Goal: Task Accomplishment & Management: Complete application form

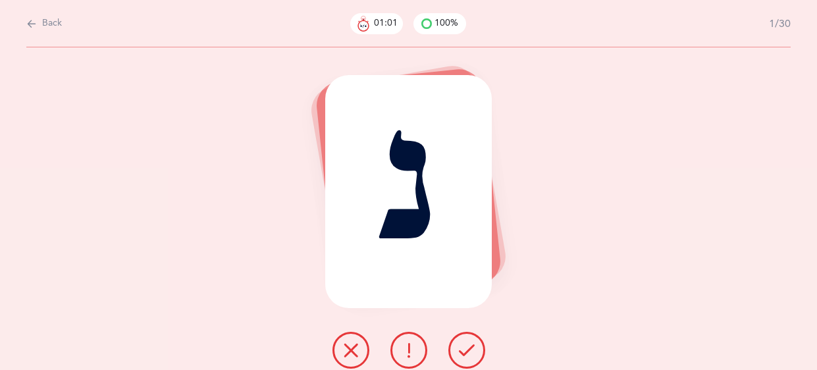
click at [28, 30] on div "Back 01:01 100% 1/30" at bounding box center [408, 23] width 764 height 47
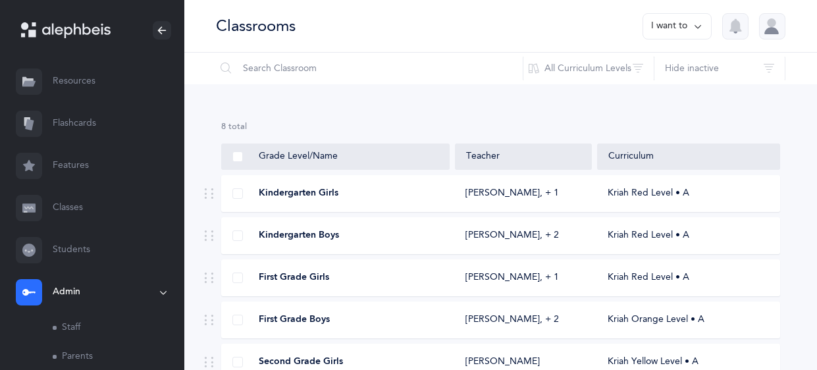
click at [320, 315] on span "First Grade Boys" at bounding box center [294, 319] width 71 height 13
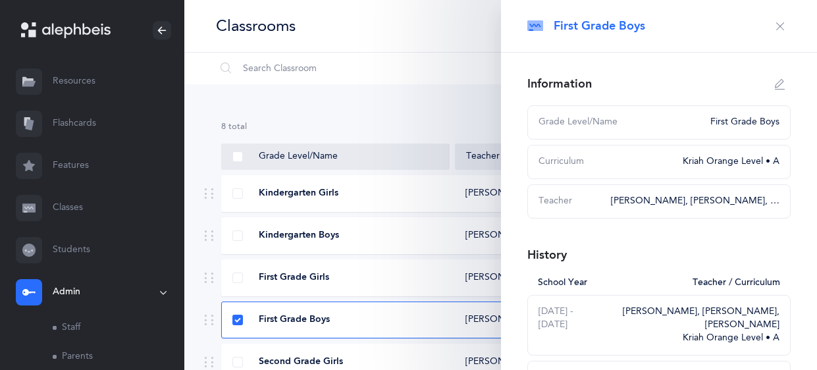
click at [402, 15] on div "Classrooms I want to" at bounding box center [500, 26] width 633 height 53
click at [94, 199] on link "Classes" at bounding box center [92, 208] width 184 height 42
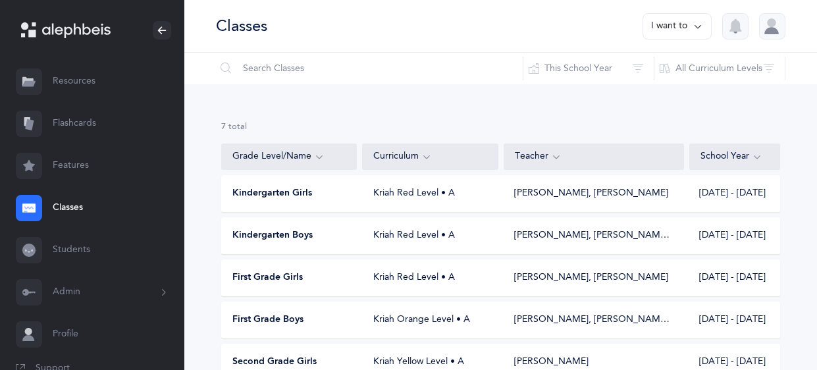
click at [0, 172] on link "Features" at bounding box center [92, 166] width 184 height 42
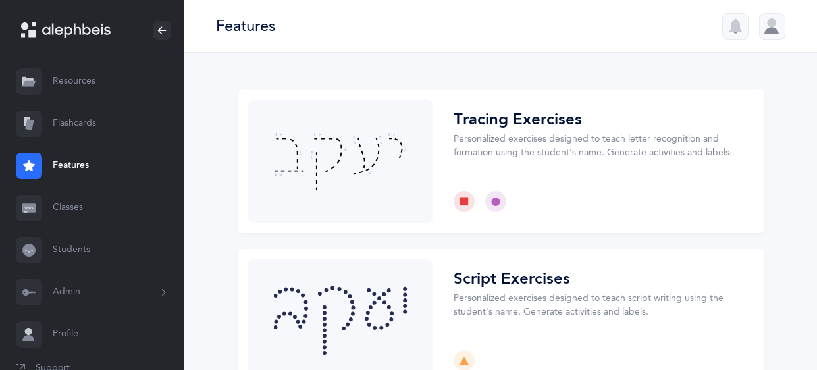
click at [74, 209] on link "Classes" at bounding box center [92, 208] width 184 height 42
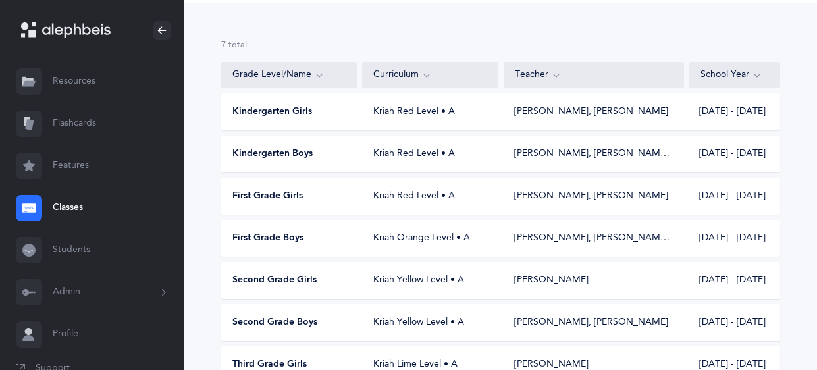
scroll to position [85, 0]
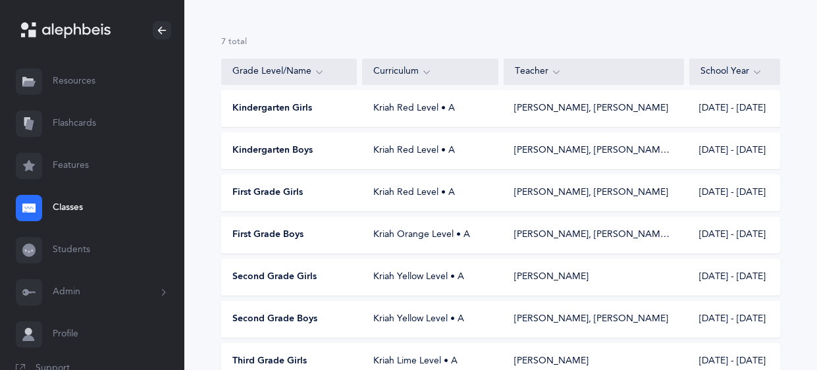
click at [403, 238] on div "Kriah Orange Level • A" at bounding box center [431, 234] width 136 height 13
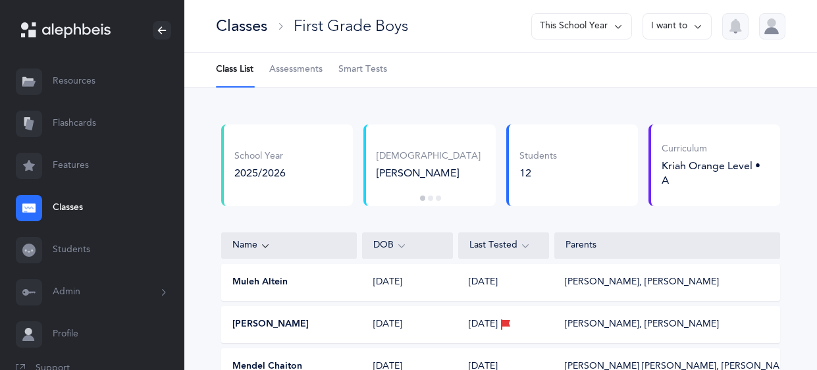
click at [287, 74] on span "Assessments" at bounding box center [295, 69] width 53 height 13
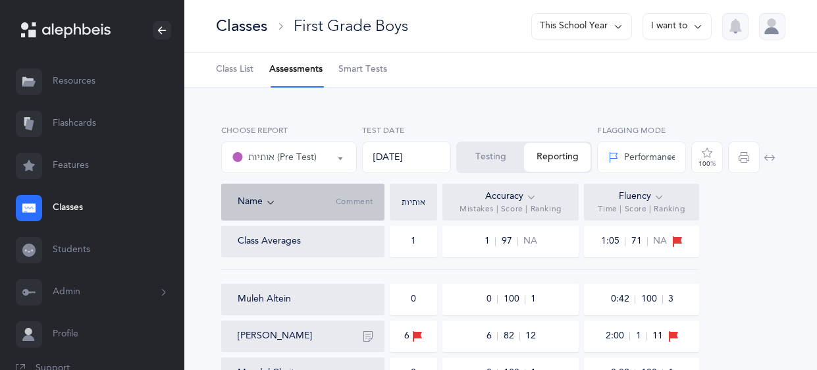
click at [344, 160] on button "אותיות (Pre Test)" at bounding box center [289, 158] width 136 height 32
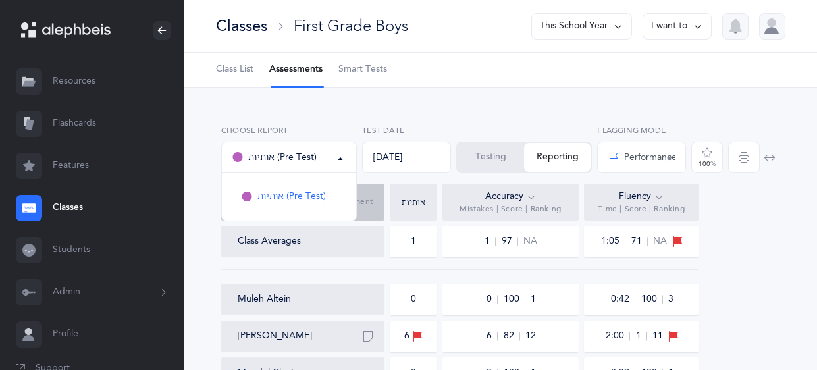
click at [429, 126] on label "Test Date" at bounding box center [406, 130] width 89 height 12
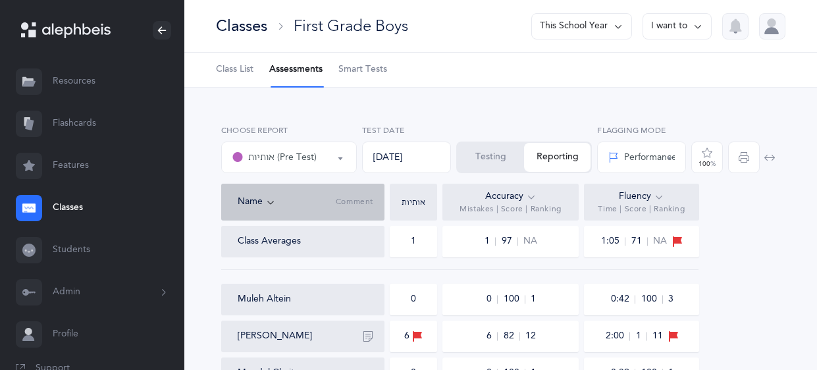
click at [465, 152] on button "Testing" at bounding box center [491, 157] width 66 height 29
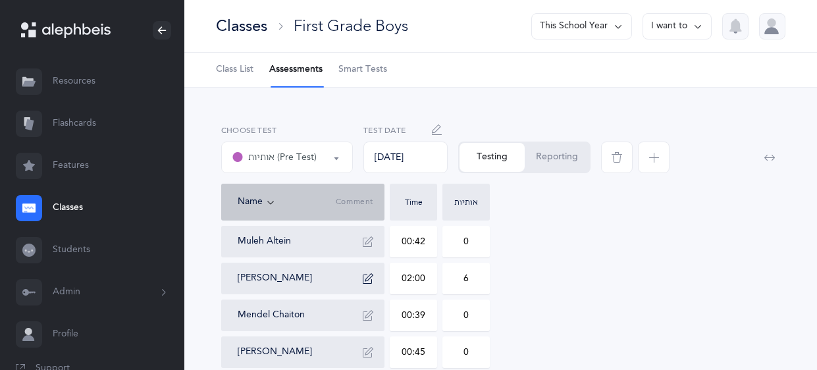
click at [340, 159] on button "אותיות (Pre Test)" at bounding box center [287, 158] width 132 height 32
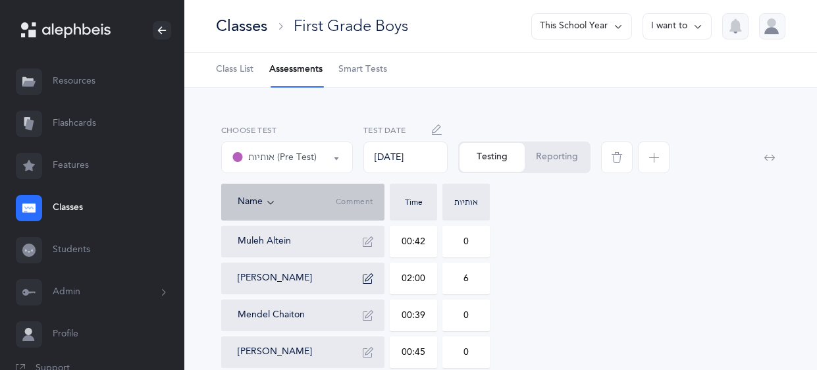
click at [653, 160] on icon "button" at bounding box center [653, 157] width 11 height 11
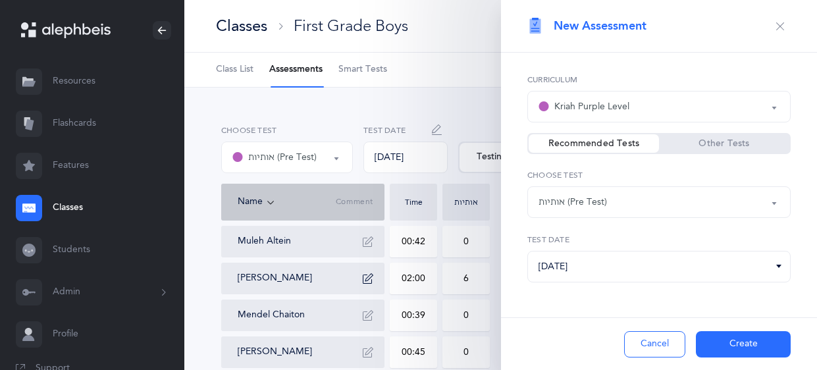
click at [708, 117] on div "Kriah Purple Level" at bounding box center [658, 106] width 241 height 22
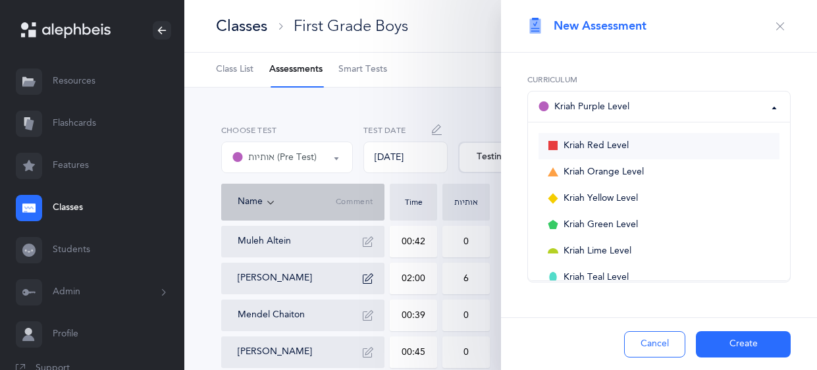
click at [569, 145] on span "Kriah Red Level" at bounding box center [595, 146] width 65 height 12
select select "3"
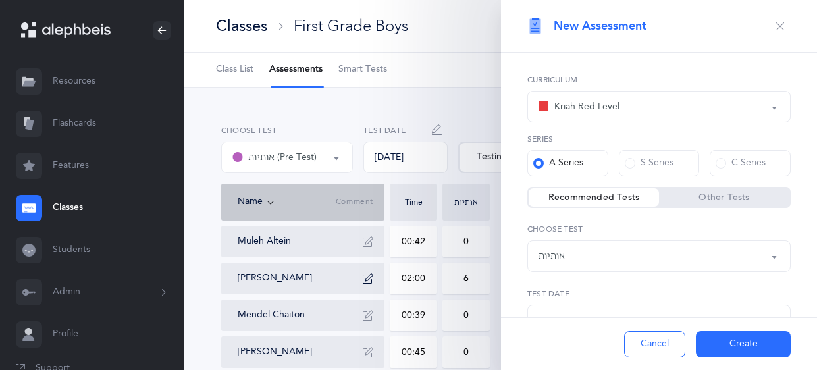
scroll to position [57, 0]
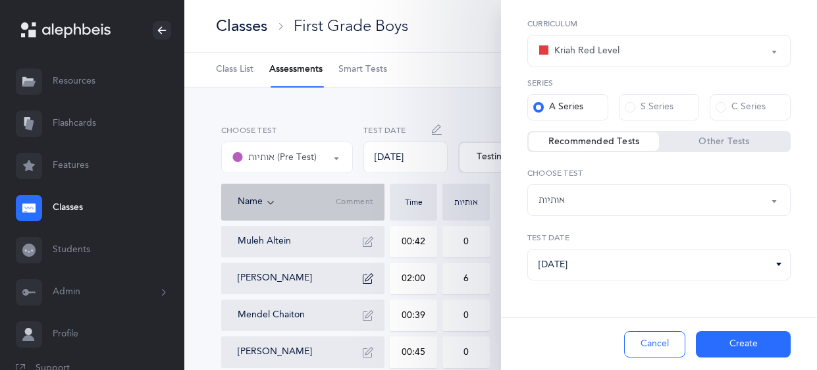
click at [754, 343] on button "Create" at bounding box center [743, 344] width 95 height 26
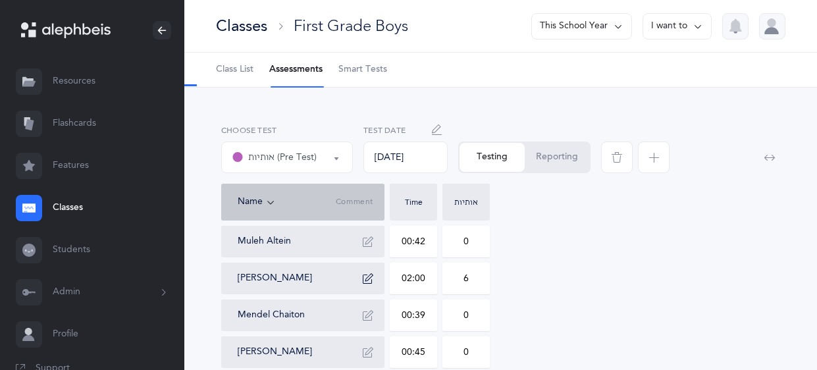
select select "2"
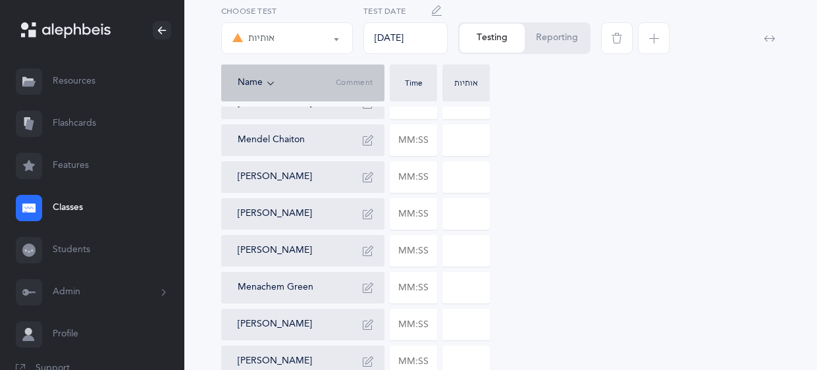
scroll to position [181, 0]
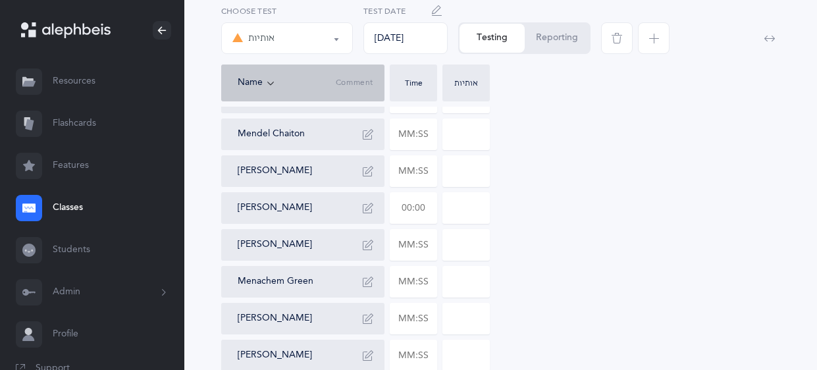
click at [432, 209] on input "text" at bounding box center [413, 208] width 46 height 30
click at [479, 204] on input at bounding box center [466, 208] width 46 height 30
type input "00:24"
type input "02"
click at [422, 209] on input "00:24" at bounding box center [413, 208] width 46 height 30
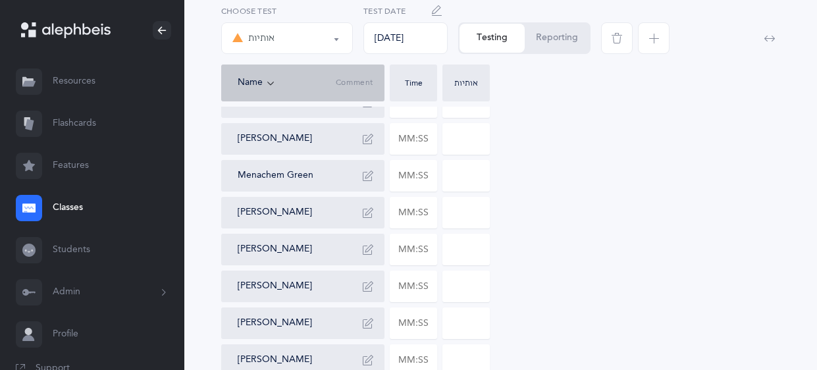
scroll to position [288, 0]
type input "02:04"
click at [428, 246] on input "text" at bounding box center [413, 249] width 46 height 30
click at [474, 252] on input at bounding box center [466, 249] width 46 height 30
type input "02:15"
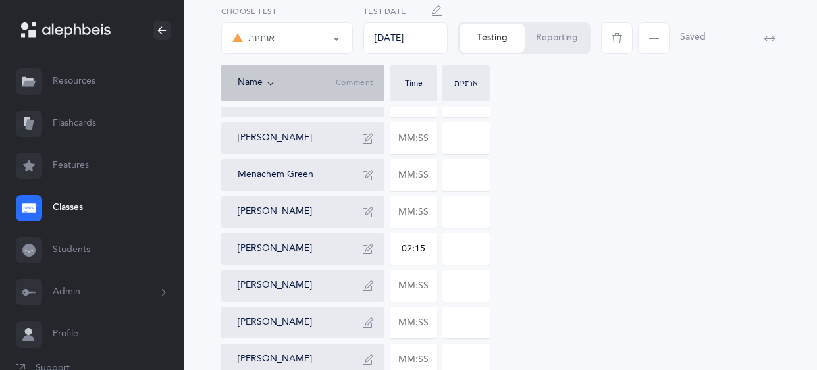
type input "0"
click at [474, 252] on input "0" at bounding box center [466, 249] width 46 height 30
click at [432, 180] on input "text" at bounding box center [413, 175] width 46 height 30
click at [484, 172] on input at bounding box center [466, 175] width 46 height 30
type input "03:54"
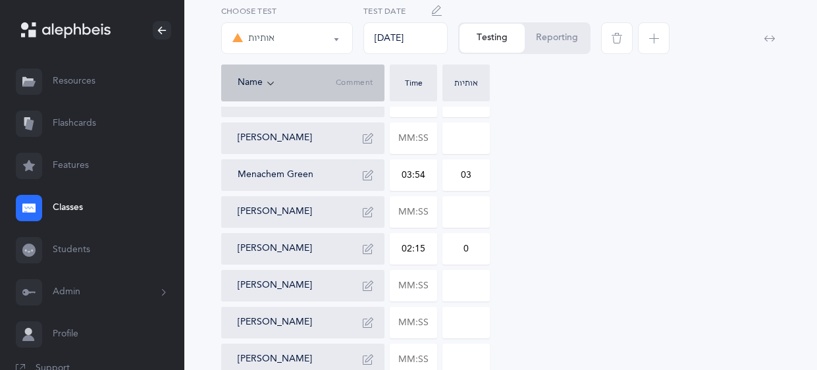
type input "03"
click at [365, 176] on icon "button" at bounding box center [368, 175] width 11 height 11
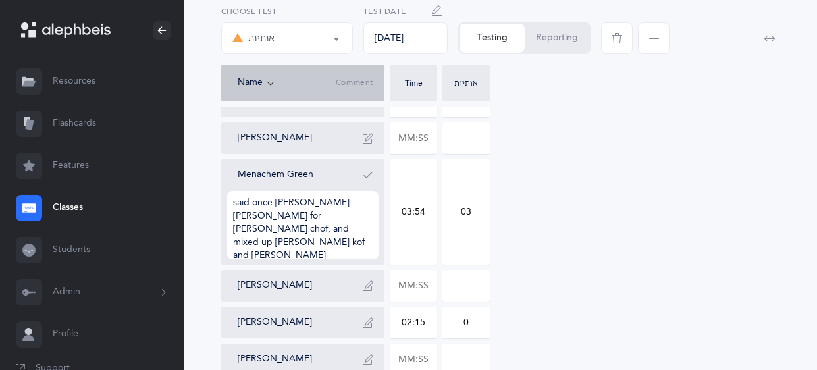
type textarea "said once Langer fey for Langer chof, and mixed up Langer kof and Langer chof"
click at [372, 171] on icon "button" at bounding box center [368, 175] width 11 height 11
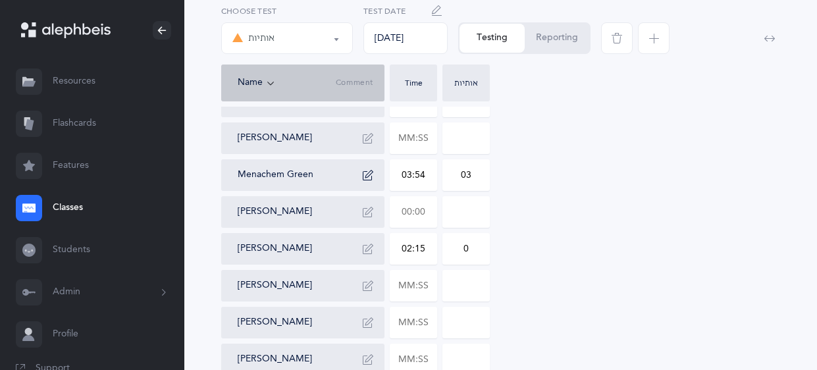
click at [431, 208] on input "text" at bounding box center [413, 212] width 46 height 30
click at [473, 215] on input at bounding box center [466, 212] width 46 height 30
type input "02:20"
type input "04"
click at [373, 210] on icon "button" at bounding box center [368, 212] width 11 height 11
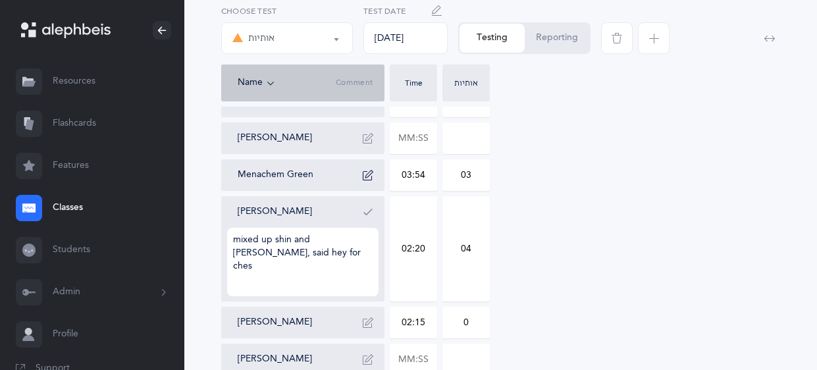
type textarea "mixed up shin and sin, said hey for ches"
click at [365, 212] on icon "button" at bounding box center [368, 212] width 11 height 11
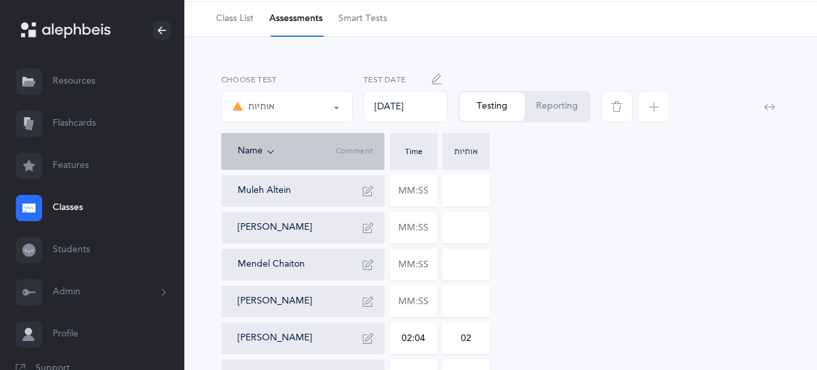
scroll to position [47, 0]
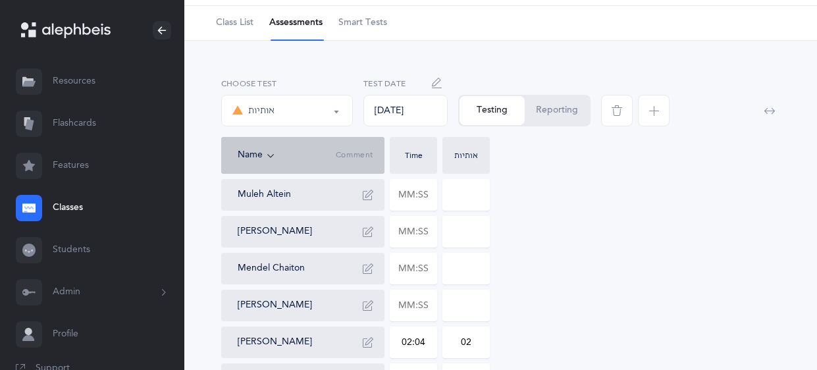
click at [370, 192] on icon "button" at bounding box center [368, 195] width 11 height 11
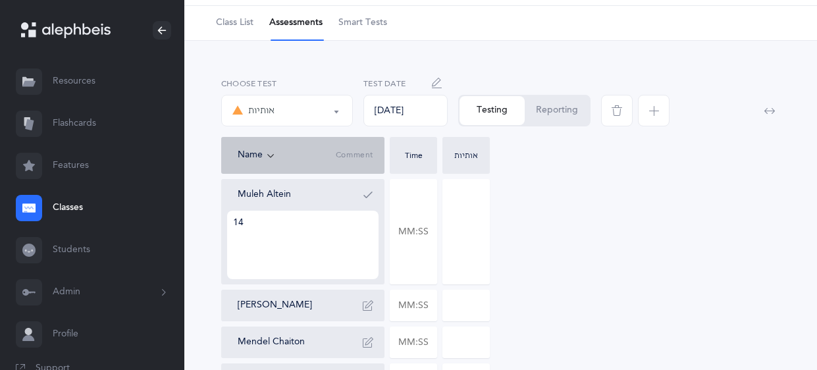
type textarea "140"
click at [366, 197] on icon "button" at bounding box center [368, 195] width 11 height 11
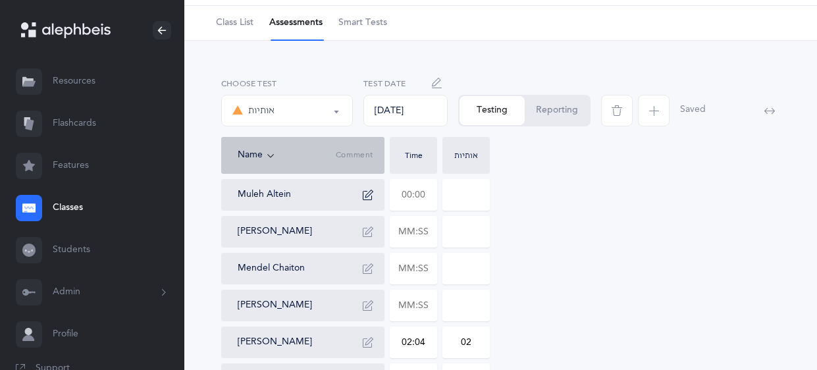
click at [426, 192] on input "text" at bounding box center [413, 195] width 46 height 30
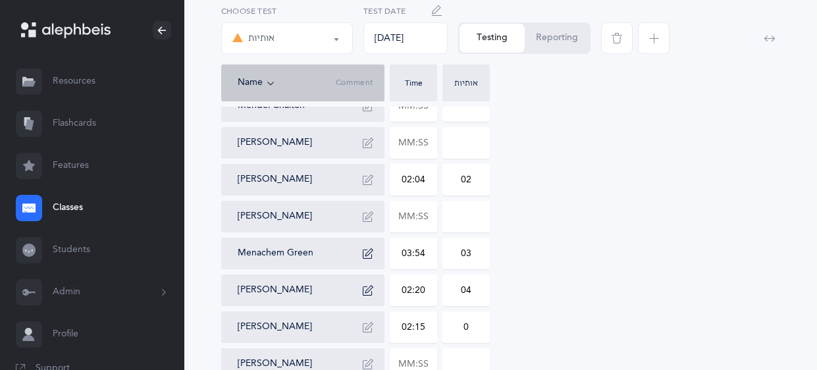
scroll to position [221, 0]
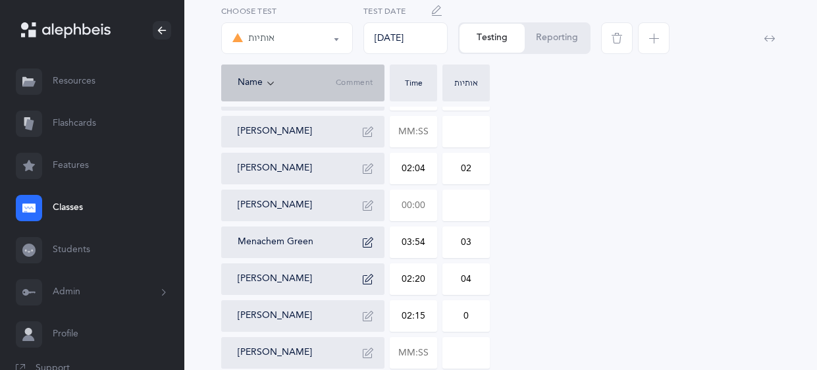
click at [432, 203] on input "text" at bounding box center [413, 205] width 46 height 30
type input "01:40"
type input "0"
click at [477, 200] on input at bounding box center [466, 205] width 46 height 30
type input "03:00"
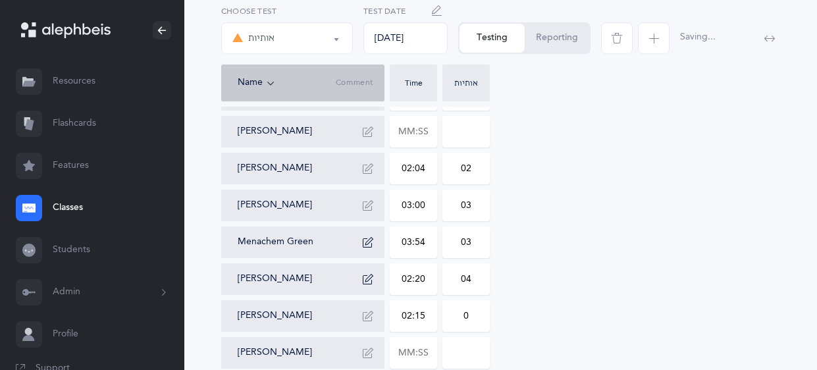
type input "03"
click at [377, 207] on button "button" at bounding box center [367, 205] width 21 height 21
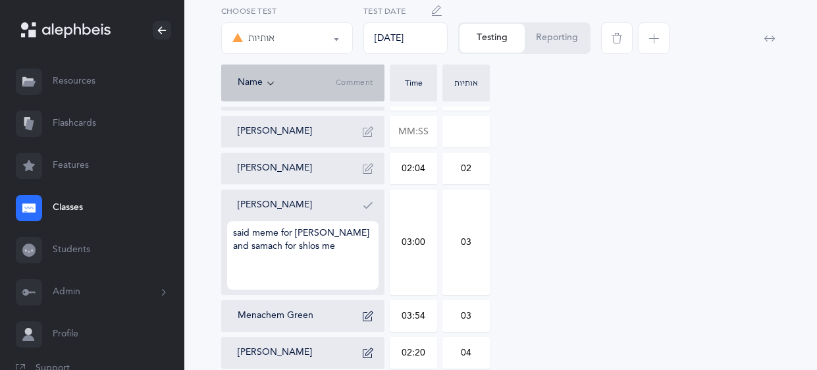
type textarea "said meme for tes and samach for shlos mem"
click at [368, 204] on icon "button" at bounding box center [368, 205] width 11 height 11
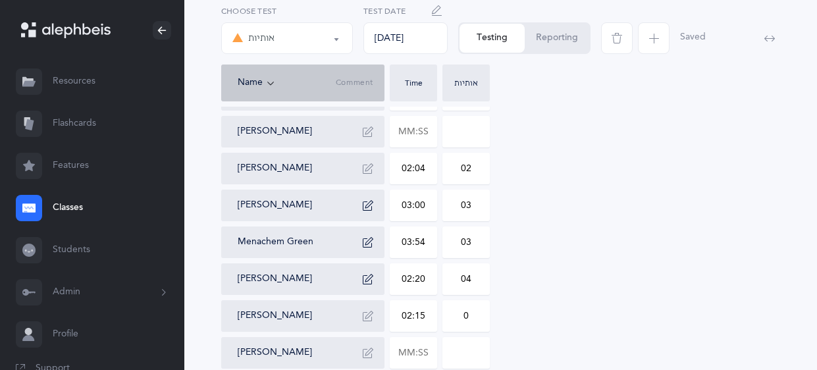
click at [368, 204] on icon "button" at bounding box center [368, 205] width 11 height 11
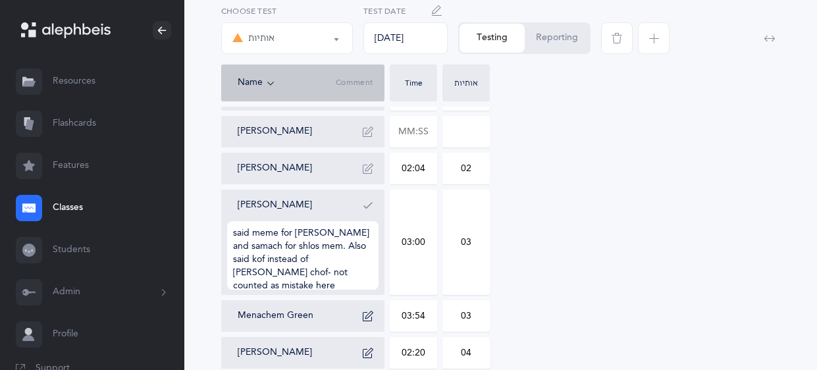
type textarea "said meme for tes and samach for shlos mem. Also said kof instead of Langer cho…"
click at [365, 208] on icon "button" at bounding box center [368, 205] width 11 height 11
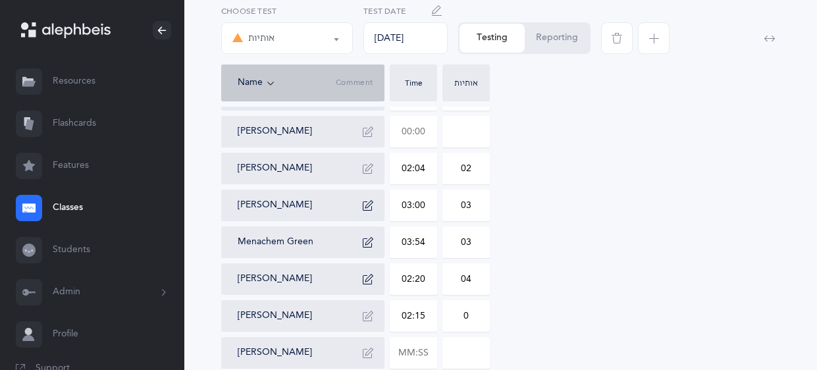
click at [424, 131] on input "text" at bounding box center [413, 132] width 46 height 30
click at [477, 123] on input at bounding box center [466, 132] width 46 height 30
type input "02:00"
click at [371, 128] on icon "button" at bounding box center [368, 131] width 11 height 11
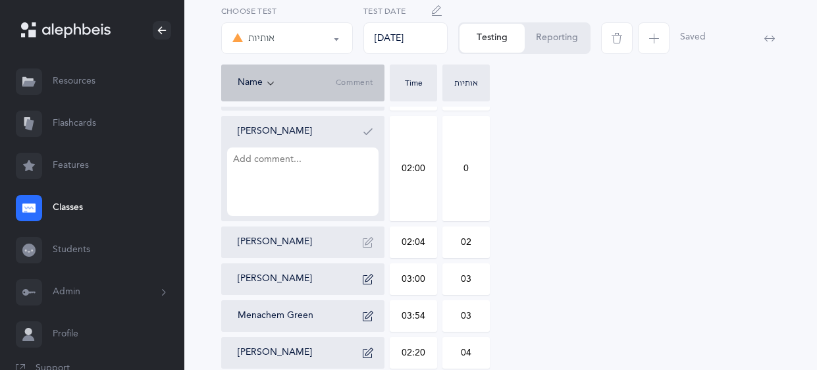
click at [474, 170] on input "0" at bounding box center [466, 169] width 46 height 104
type input "01"
click at [336, 164] on textarea at bounding box center [302, 181] width 151 height 68
type textarea "said samach for sin"
click at [369, 133] on icon "button" at bounding box center [368, 131] width 11 height 11
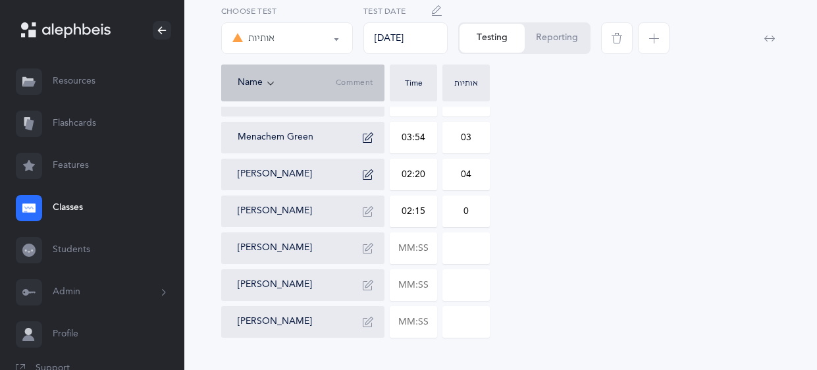
scroll to position [327, 0]
click at [428, 253] on input "text" at bounding box center [413, 247] width 46 height 30
click at [471, 244] on input at bounding box center [466, 247] width 46 height 30
type input "02:35"
type input "0"
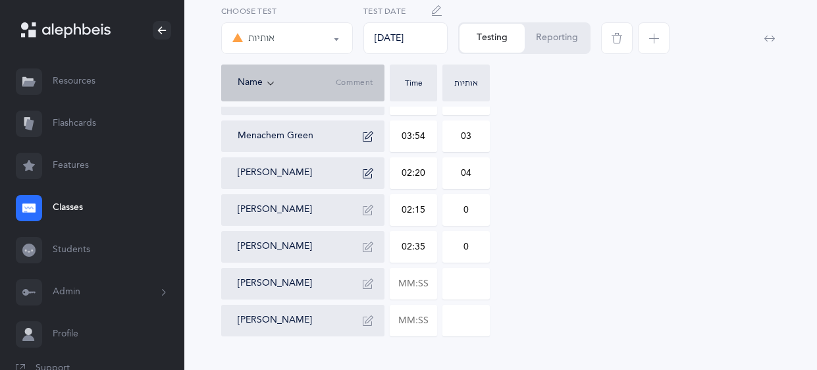
click at [371, 242] on icon "button" at bounding box center [368, 247] width 11 height 11
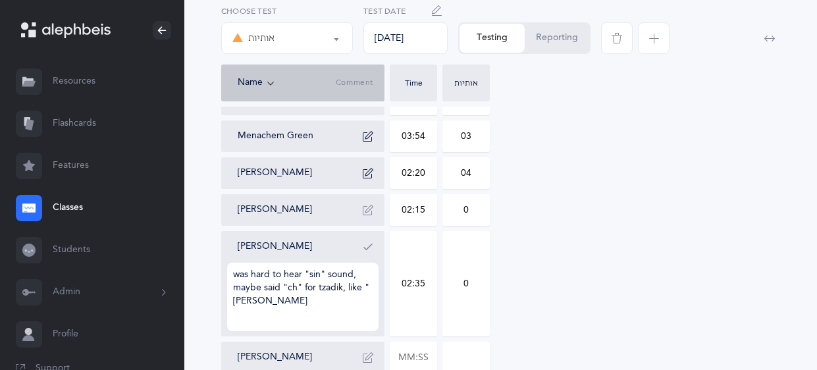
type textarea "was hard to hear "sin" sound, maybe said "ch" for tzadik, like "chadik""
click at [365, 243] on icon "button" at bounding box center [368, 247] width 11 height 11
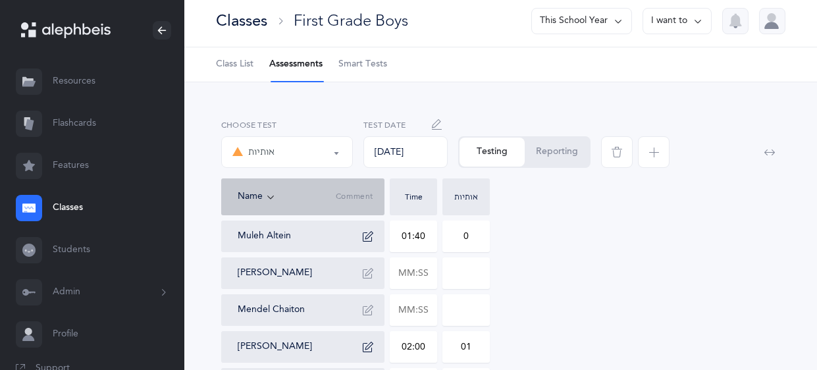
scroll to position [0, 0]
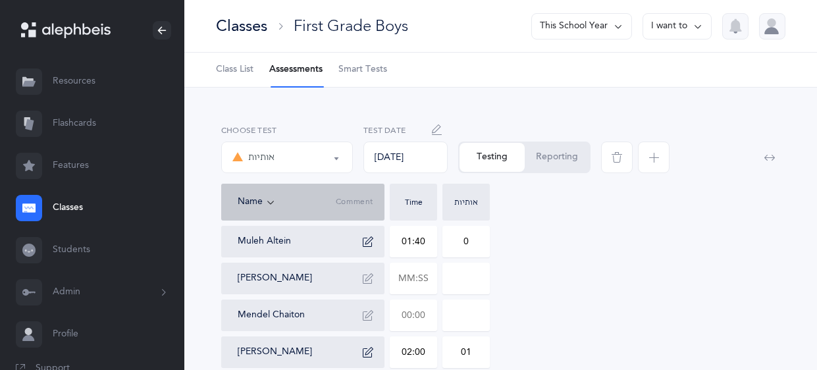
click at [429, 312] on input "text" at bounding box center [413, 315] width 46 height 30
type input "01:58"
type input "0"
click at [257, 21] on div "Classes" at bounding box center [241, 26] width 51 height 22
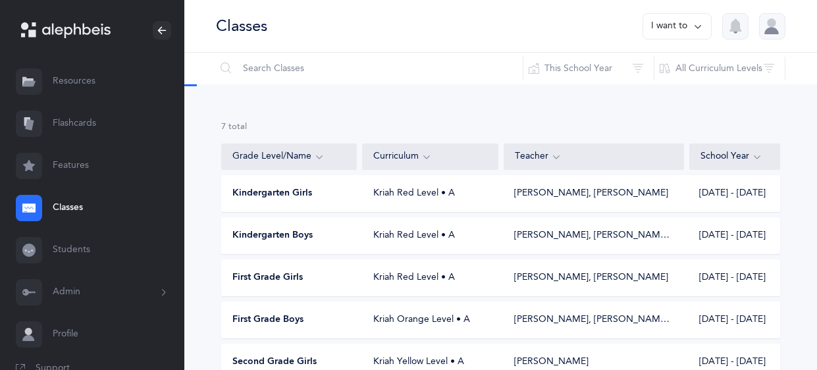
scroll to position [85, 0]
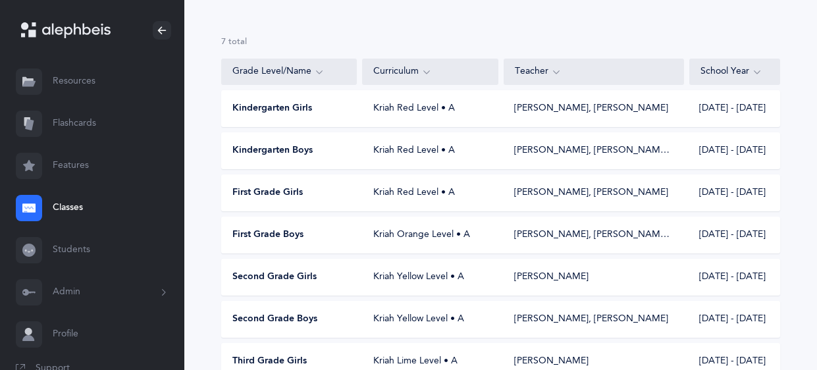
click at [271, 229] on span "First Grade Boys" at bounding box center [267, 234] width 71 height 13
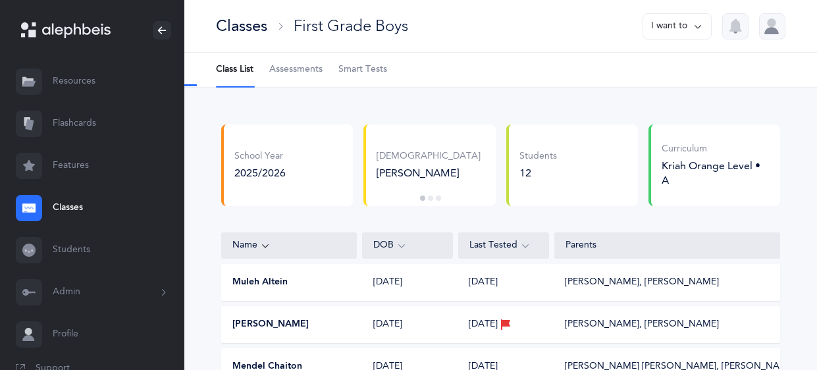
select select "2"
click at [298, 72] on span "Assessments" at bounding box center [295, 69] width 53 height 13
